Goal: Task Accomplishment & Management: Manage account settings

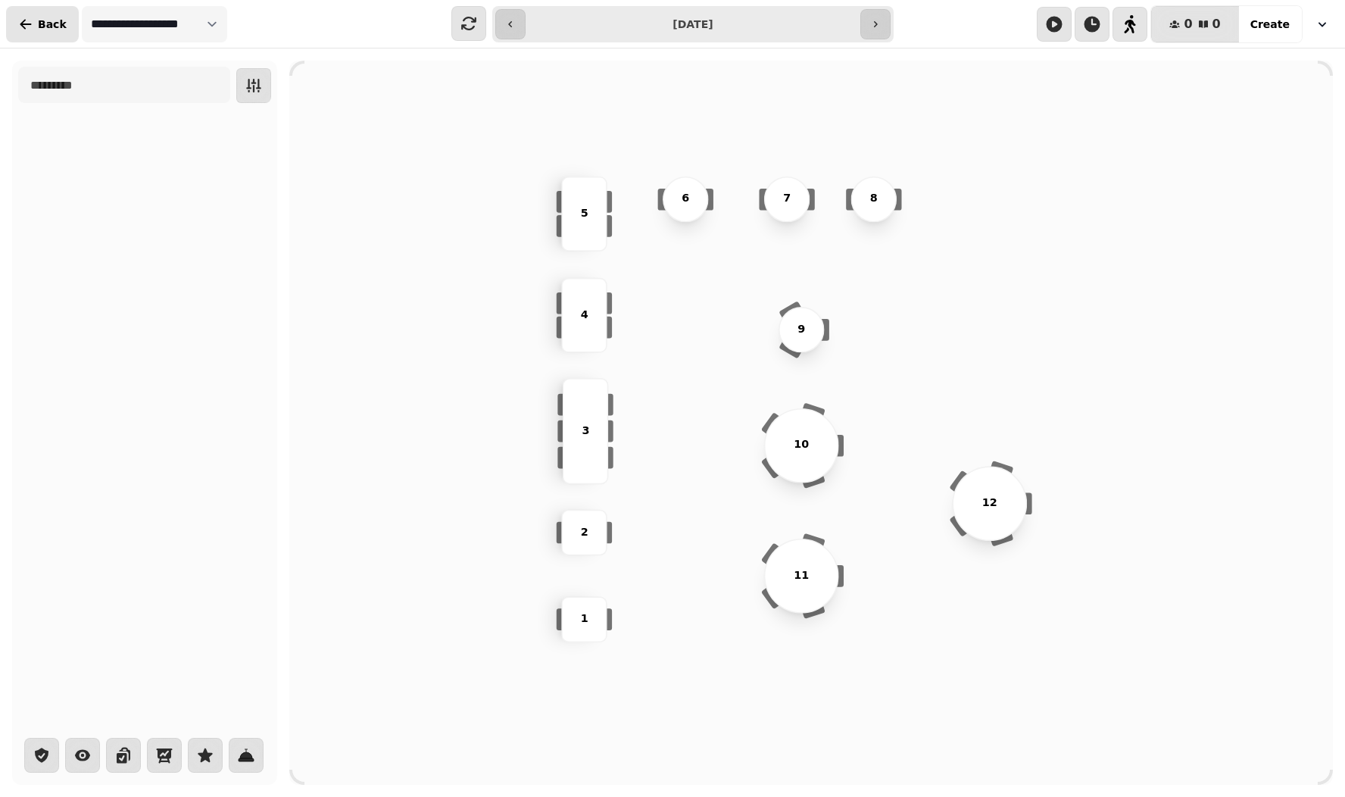
click at [27, 20] on icon "button" at bounding box center [25, 24] width 15 height 15
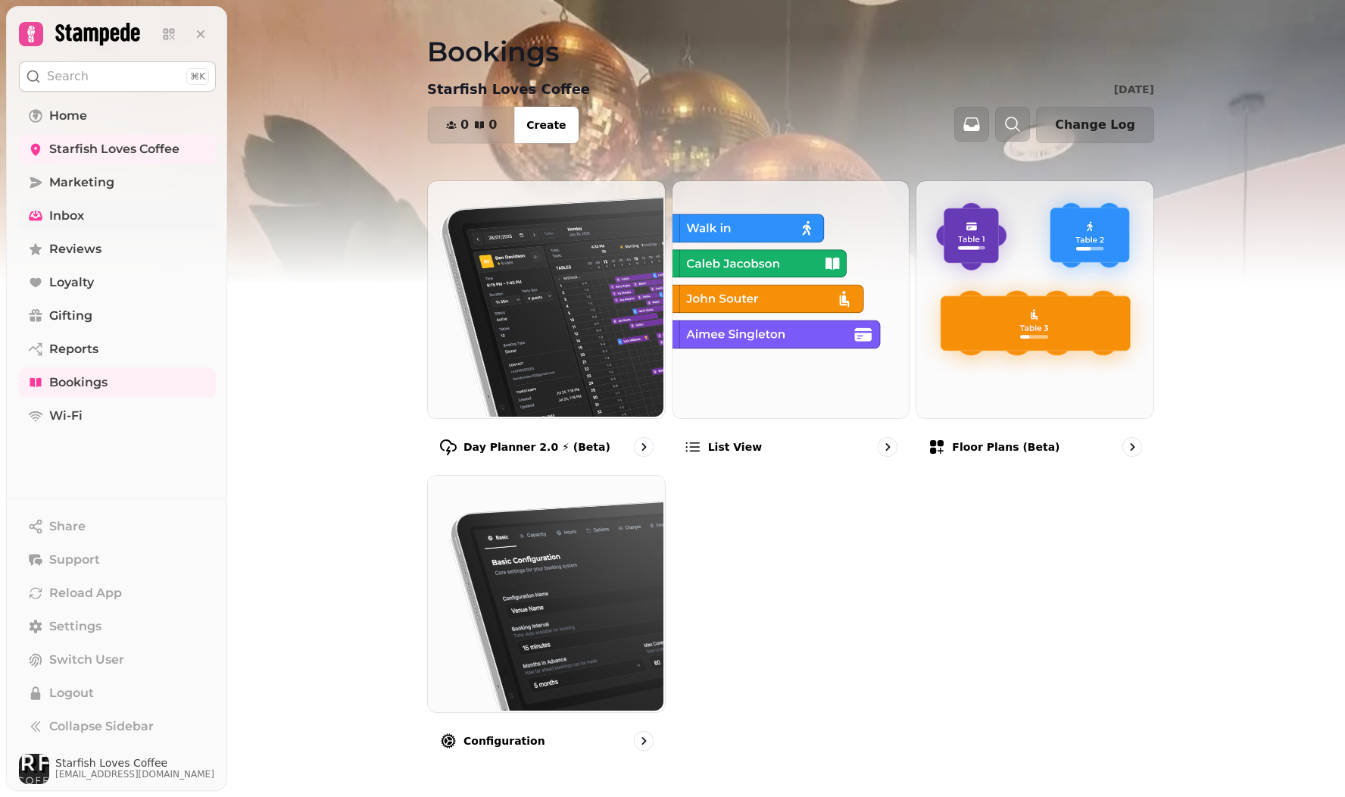
click at [80, 211] on span "Inbox" at bounding box center [66, 216] width 35 height 18
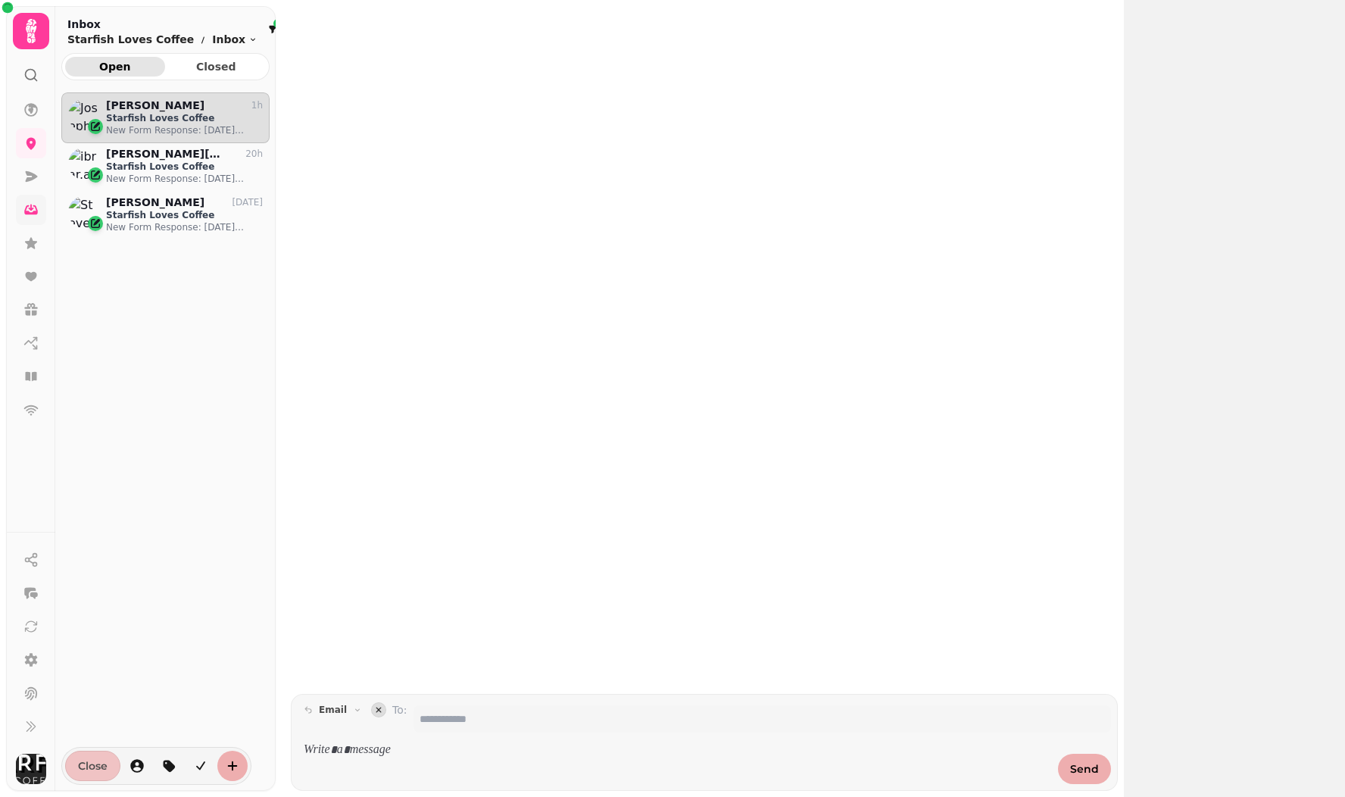
scroll to position [679, 208]
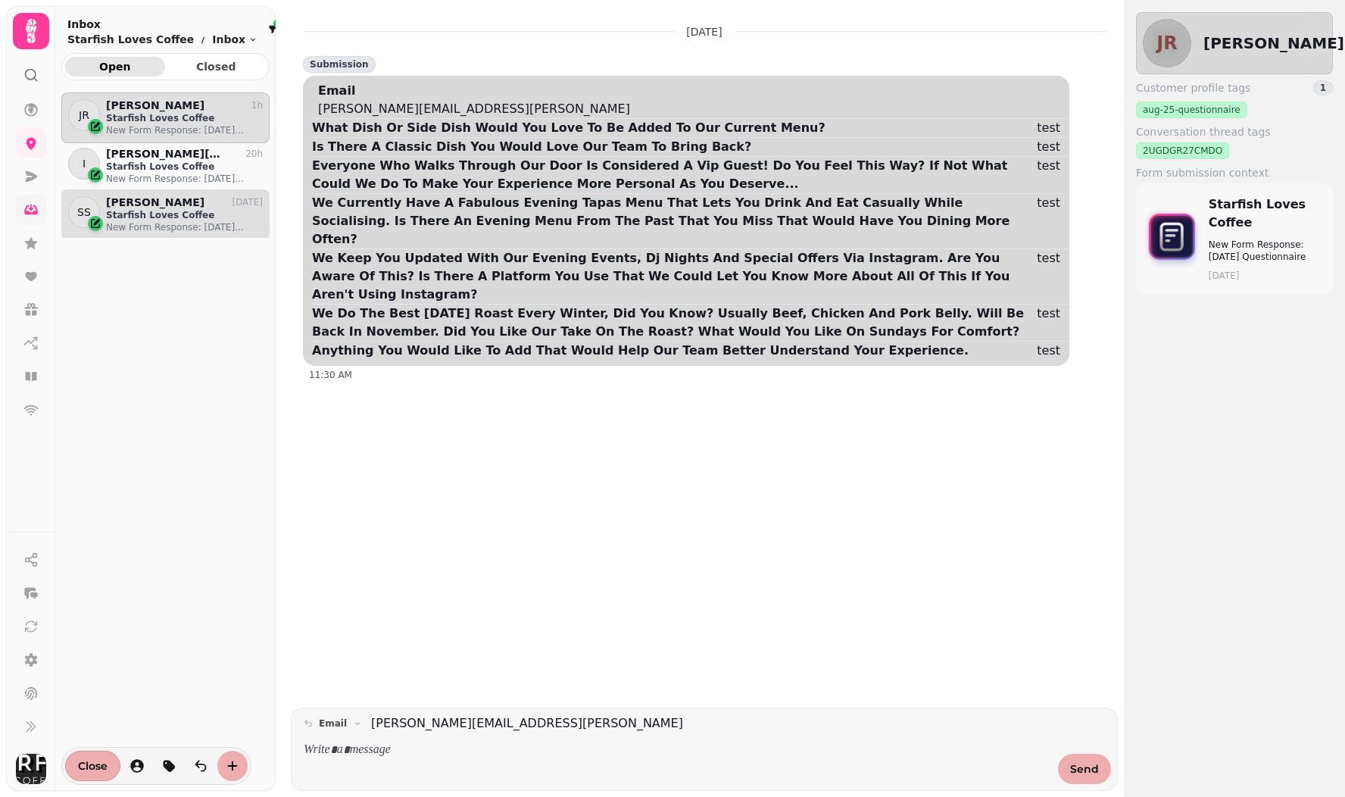
click at [141, 221] on p "New Form Response: [DATE] Questionnaire" at bounding box center [184, 227] width 157 height 12
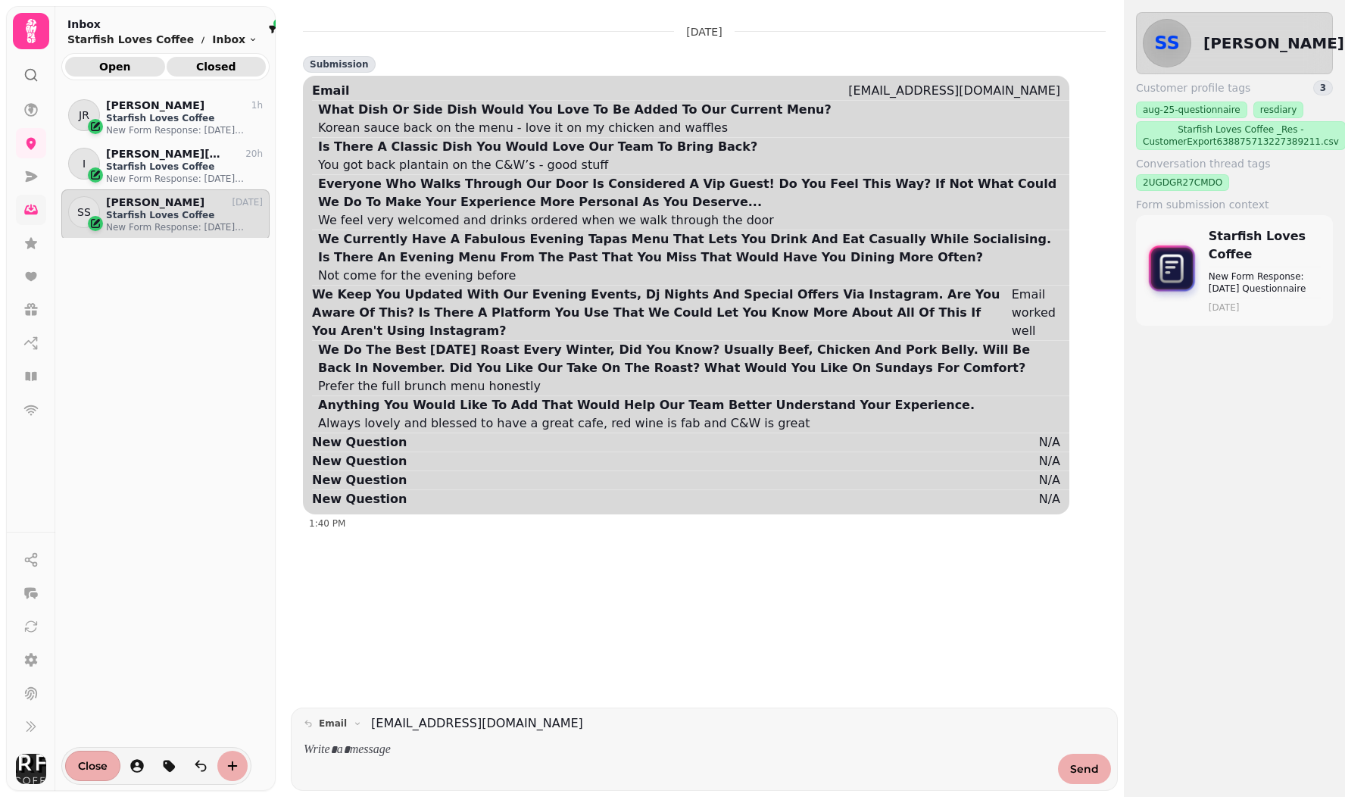
click at [213, 65] on span "Closed" at bounding box center [217, 66] width 76 height 11
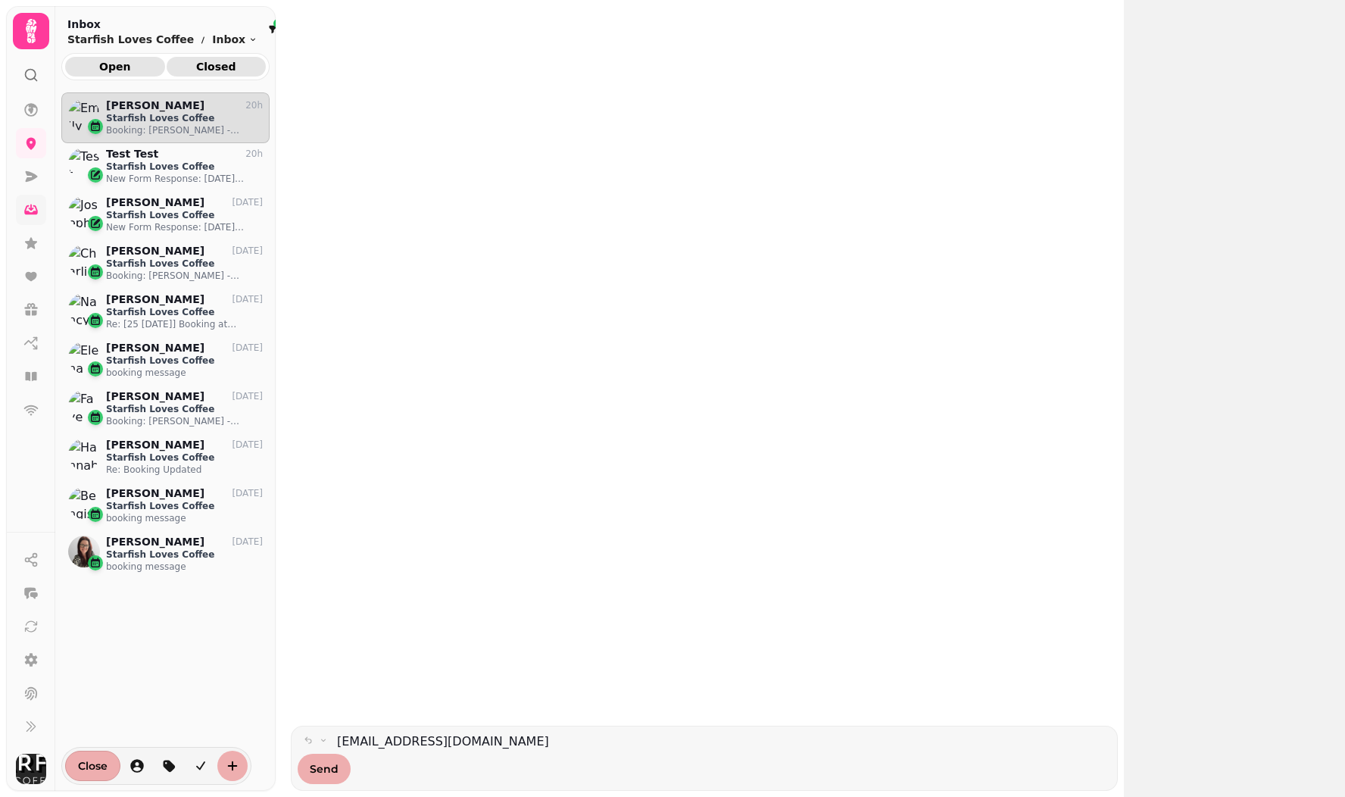
scroll to position [679, 208]
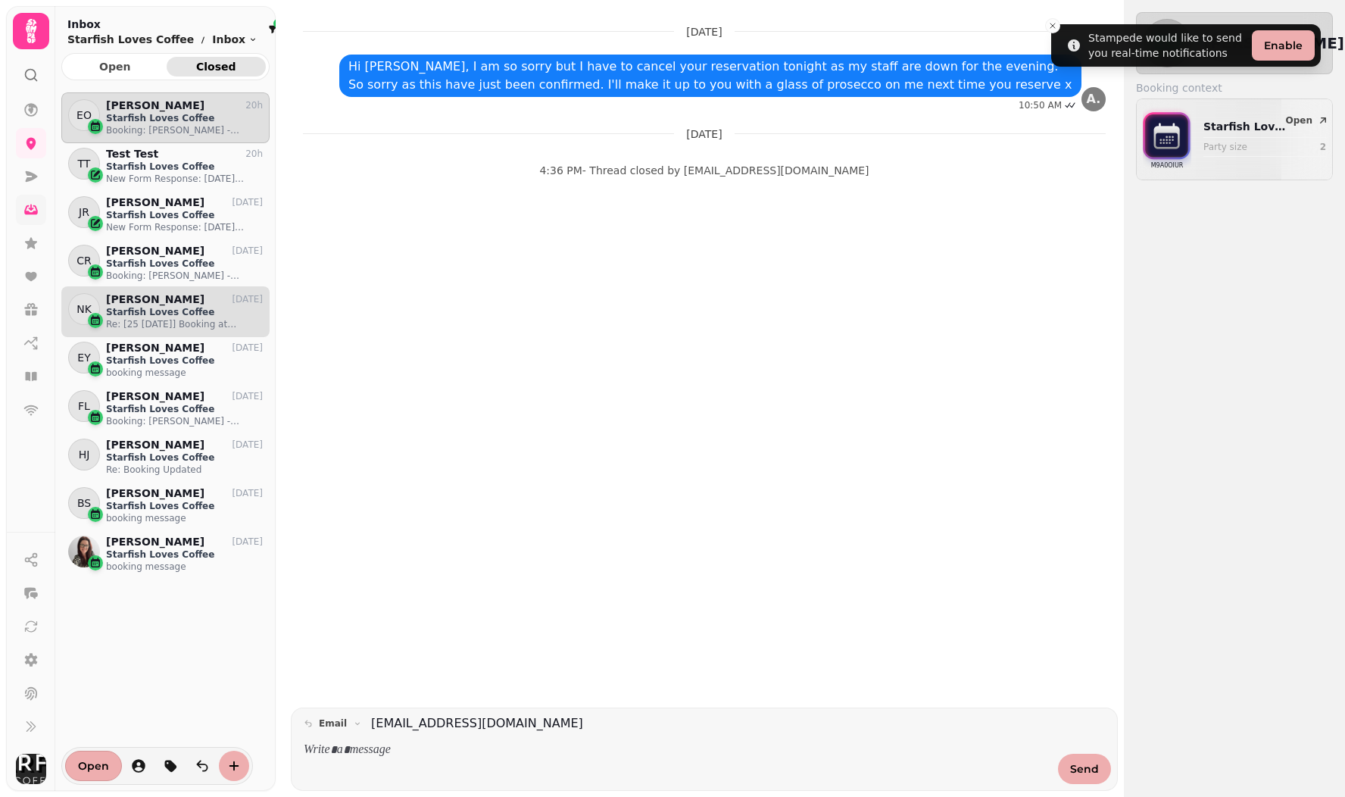
click at [150, 312] on p "Starfish Loves Coffee" at bounding box center [184, 312] width 157 height 12
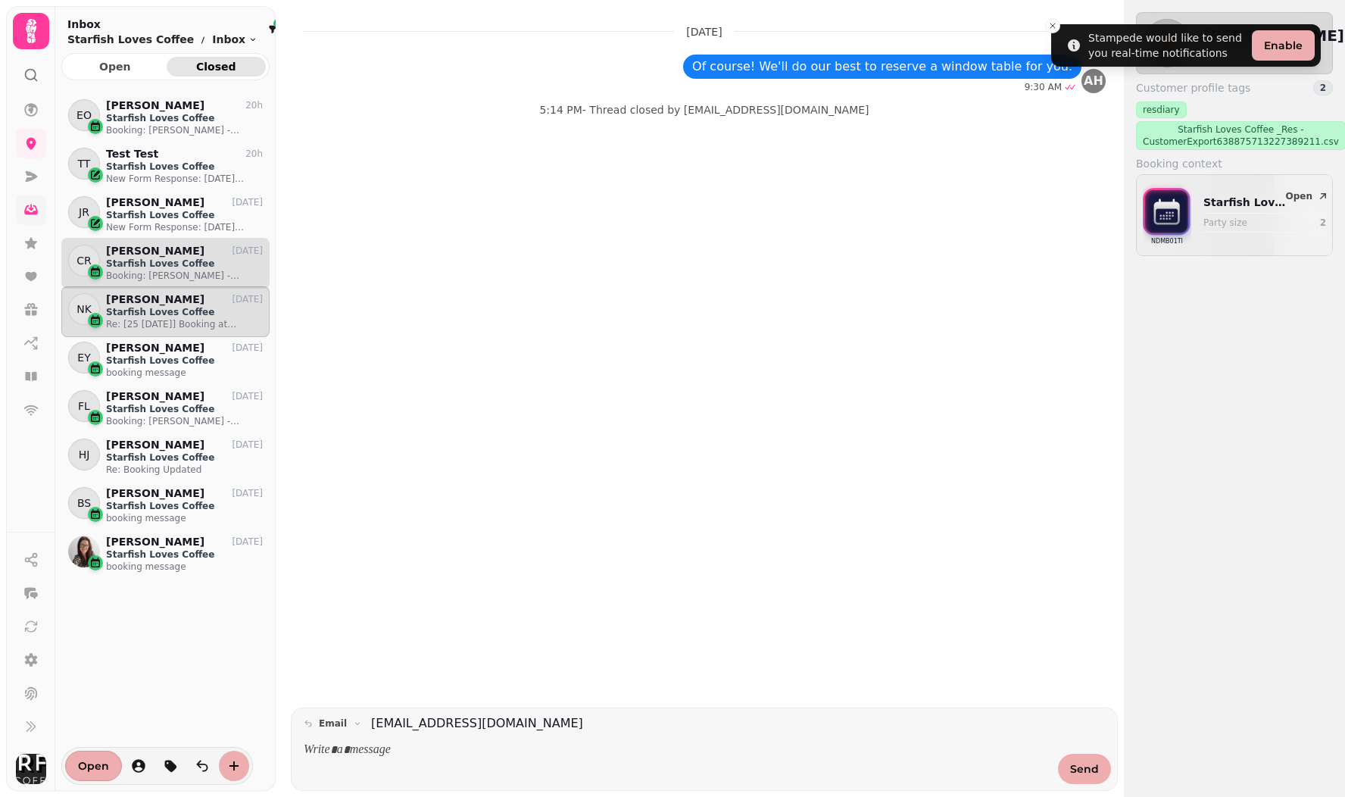
click at [155, 276] on p "Booking: [PERSON_NAME] - [DATE] 12:30 PM" at bounding box center [184, 276] width 157 height 12
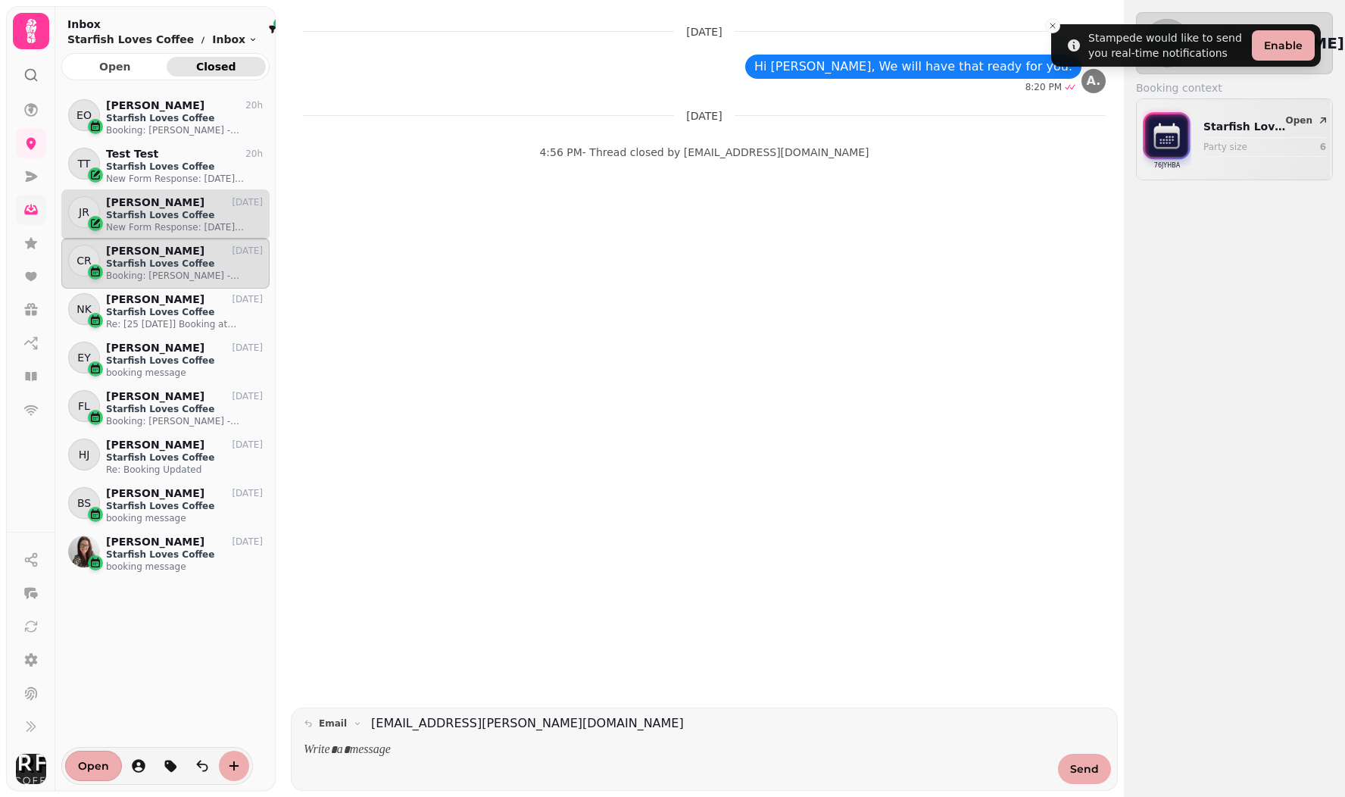
click at [167, 217] on p "Starfish Loves Coffee" at bounding box center [184, 215] width 157 height 12
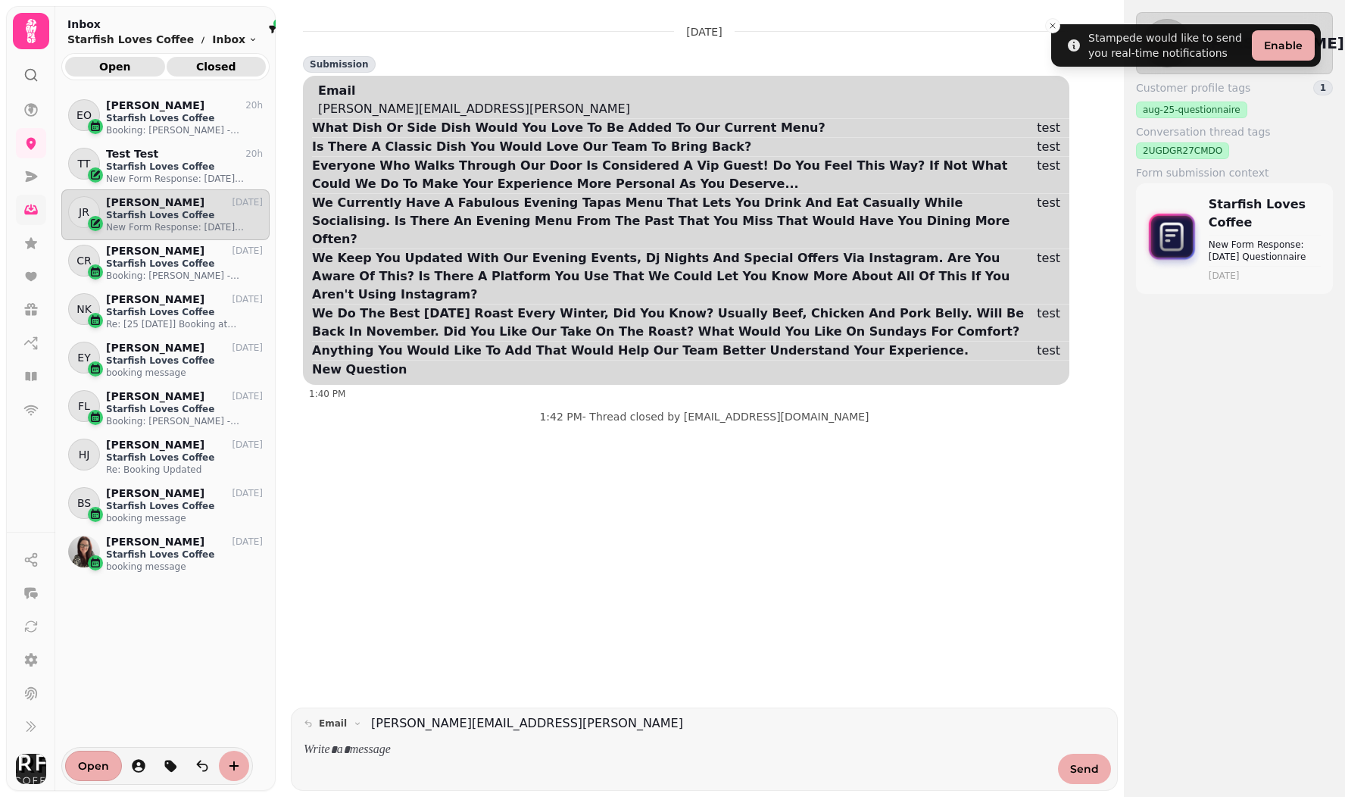
click at [117, 64] on span "Open" at bounding box center [115, 66] width 76 height 11
